Goal: Task Accomplishment & Management: Manage account settings

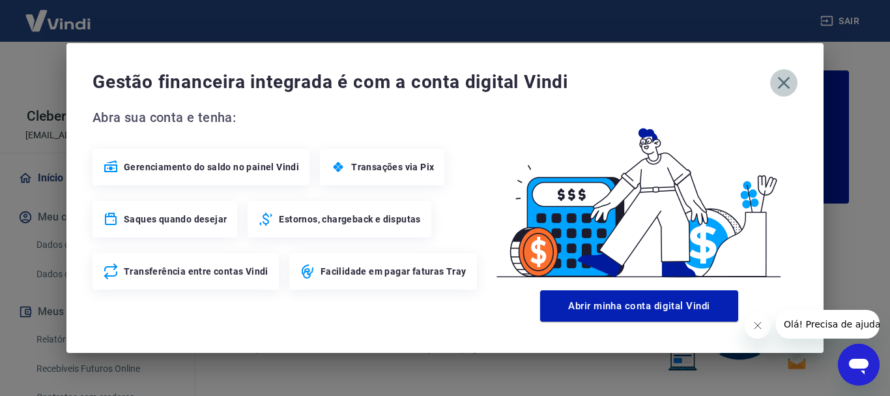
click at [782, 85] on icon "button" at bounding box center [784, 83] width 12 height 12
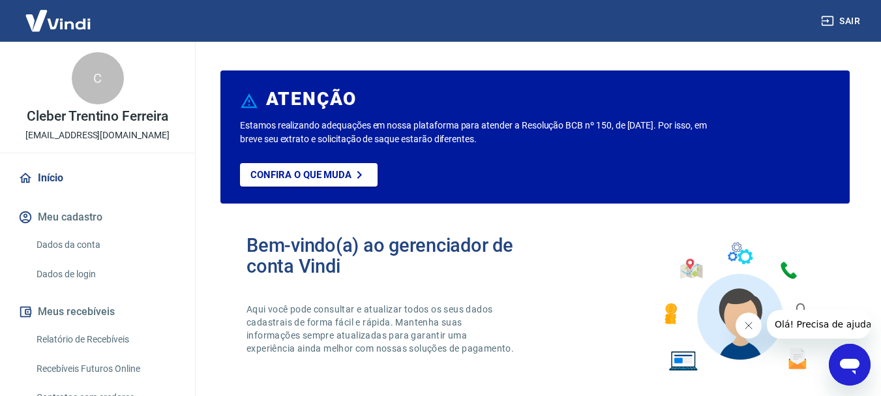
click at [57, 243] on link "Dados da conta" at bounding box center [105, 244] width 148 height 27
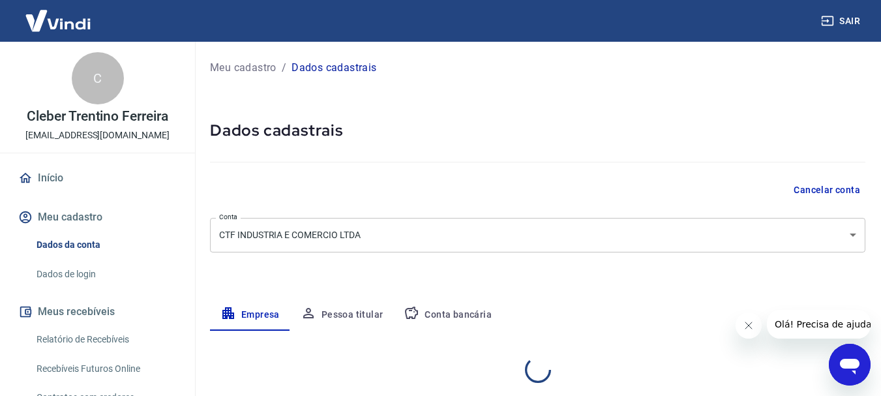
select select "SP"
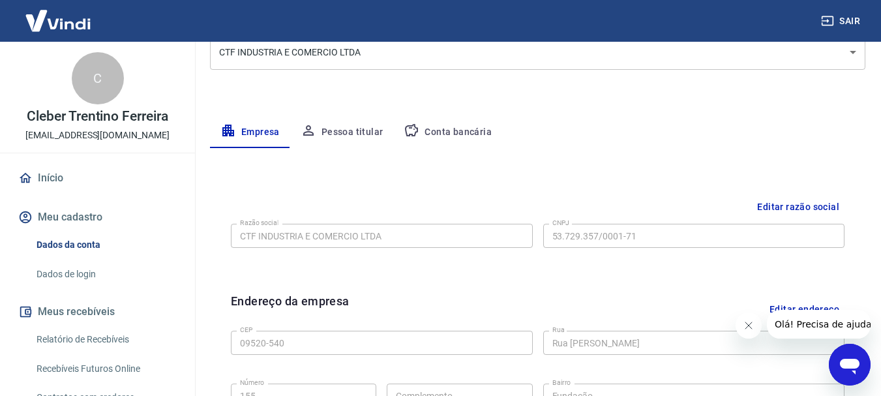
scroll to position [133, 0]
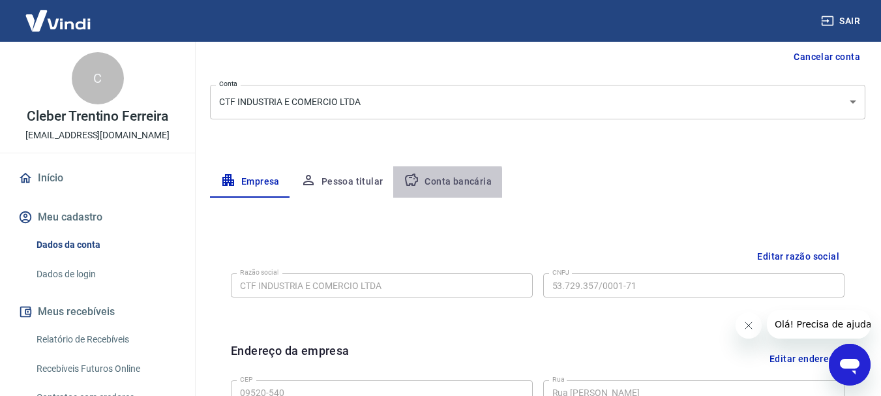
click at [443, 186] on button "Conta bancária" at bounding box center [447, 181] width 109 height 31
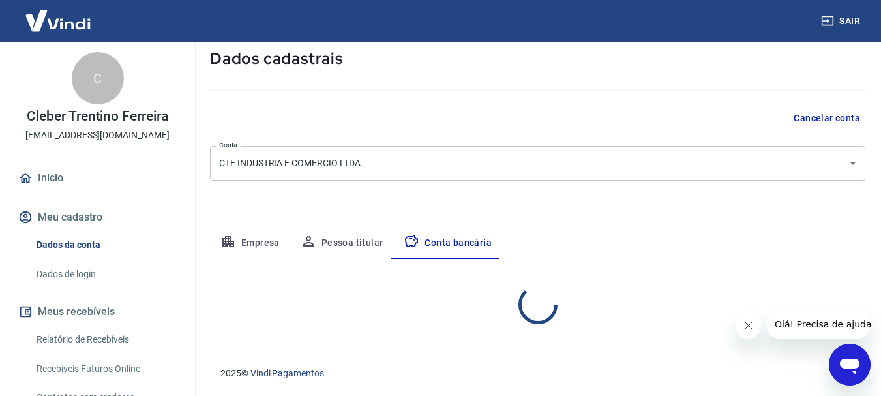
select select "1"
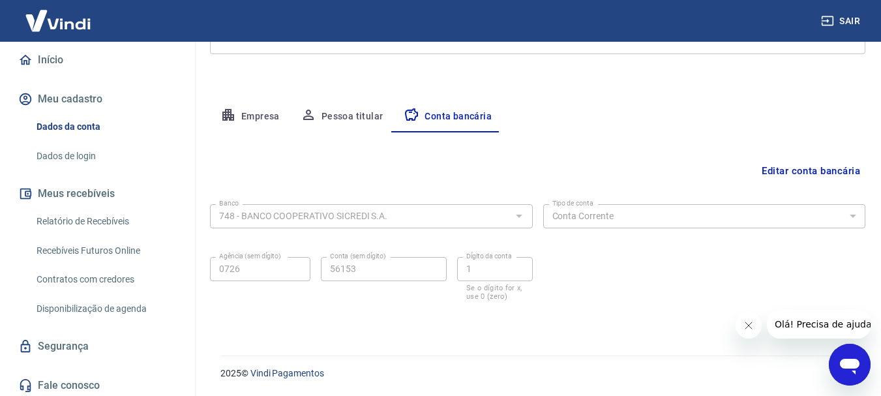
scroll to position [122, 0]
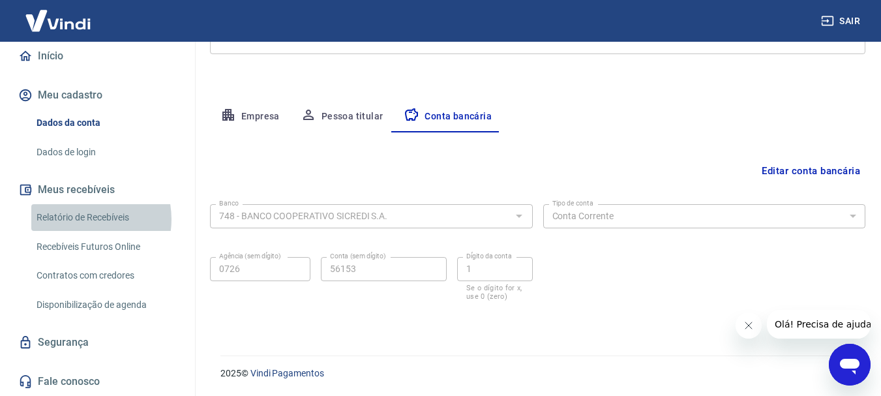
click at [80, 219] on link "Relatório de Recebíveis" at bounding box center [105, 217] width 148 height 27
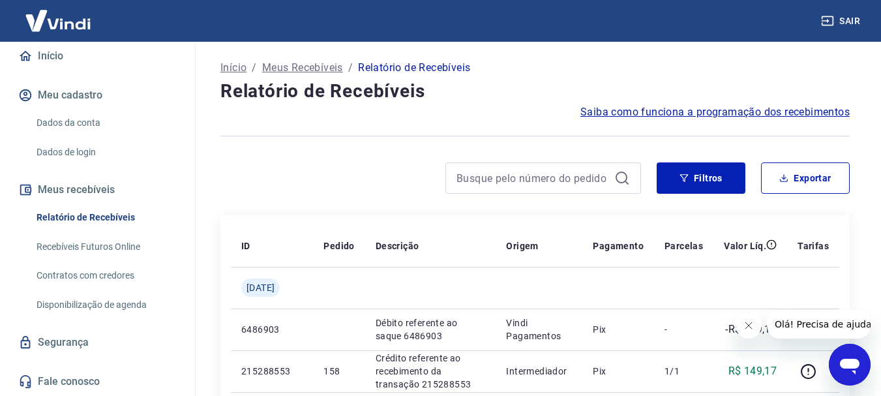
click at [748, 325] on icon "Fechar mensagem da empresa" at bounding box center [747, 325] width 10 height 10
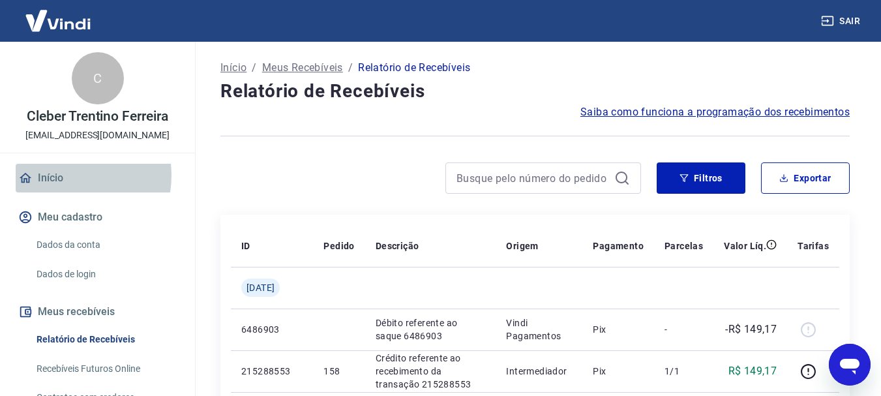
click at [63, 175] on link "Início" at bounding box center [98, 178] width 164 height 29
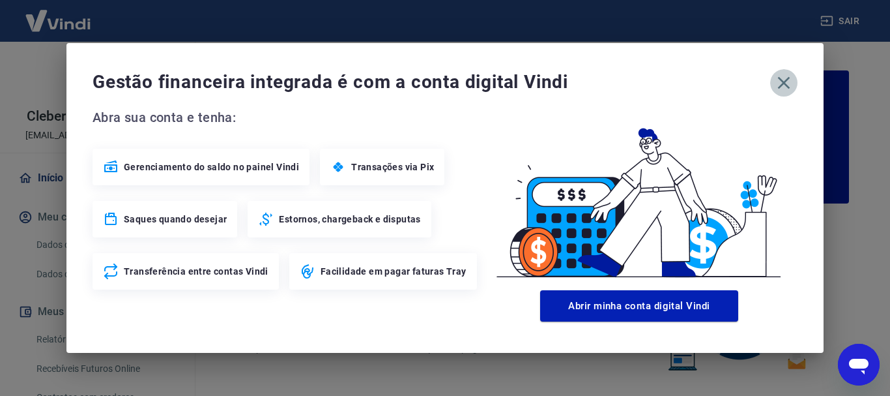
click at [782, 82] on icon "button" at bounding box center [784, 82] width 21 height 21
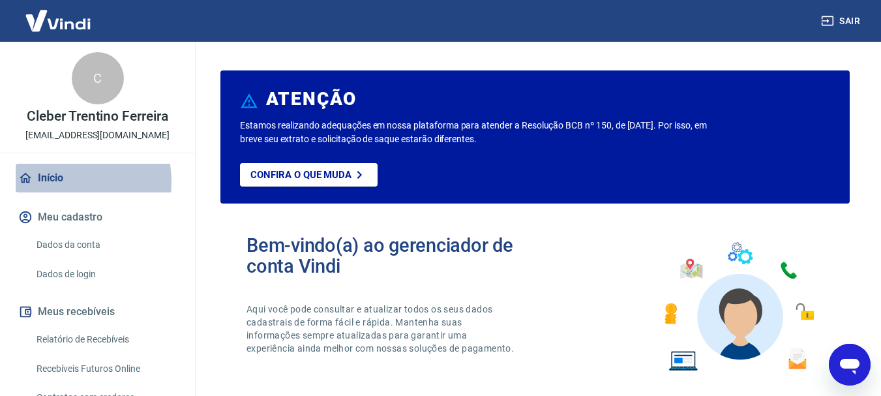
click at [59, 181] on link "Início" at bounding box center [98, 178] width 164 height 29
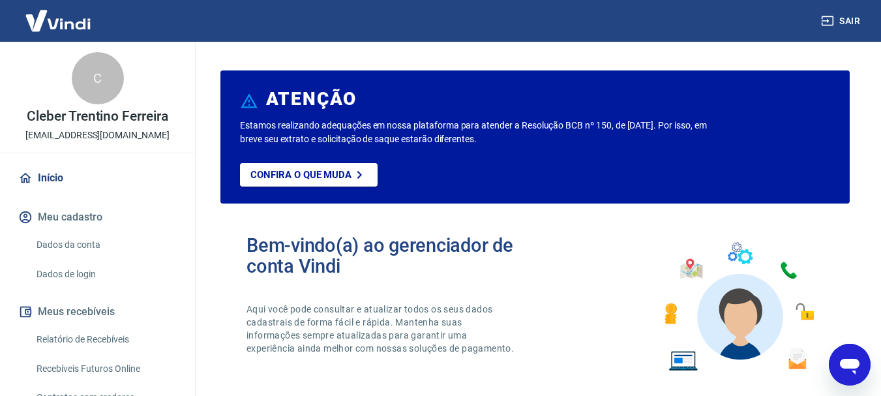
click at [71, 25] on img at bounding box center [58, 21] width 85 height 40
click at [49, 20] on img at bounding box center [58, 21] width 85 height 40
